Goal: Transaction & Acquisition: Purchase product/service

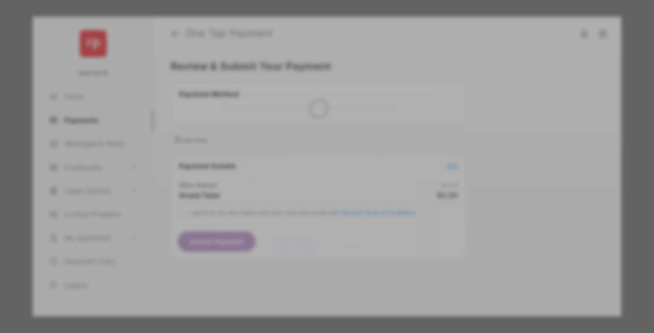
click at [310, 150] on div "Other Amount" at bounding box center [309, 158] width 151 height 16
type input "**"
click at [295, 235] on button "Save" at bounding box center [295, 246] width 47 height 22
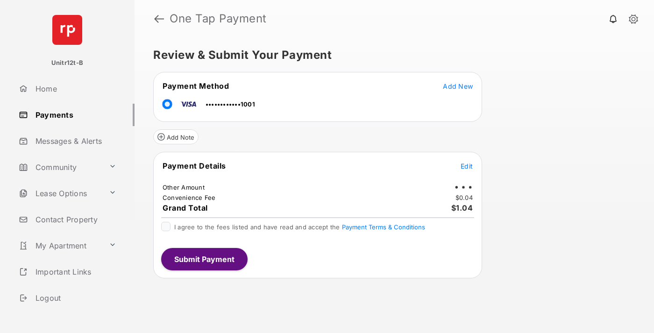
click at [204, 259] on button "Submit Payment" at bounding box center [204, 259] width 86 height 22
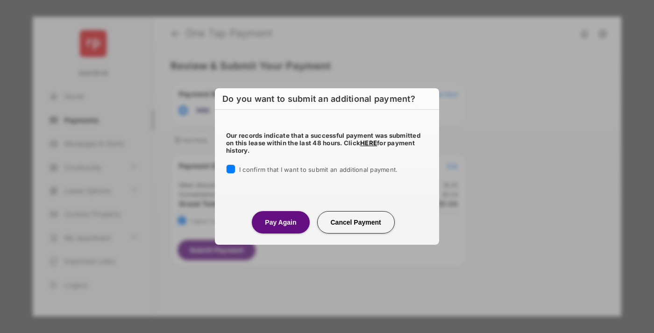
click at [280, 222] on button "Pay Again" at bounding box center [280, 222] width 57 height 22
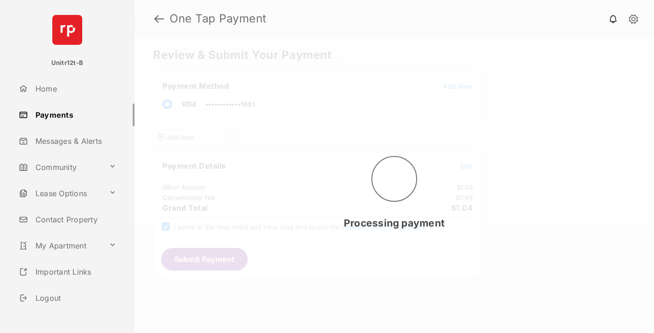
click at [73, 297] on link "Logout" at bounding box center [75, 298] width 120 height 22
